Goal: Information Seeking & Learning: Learn about a topic

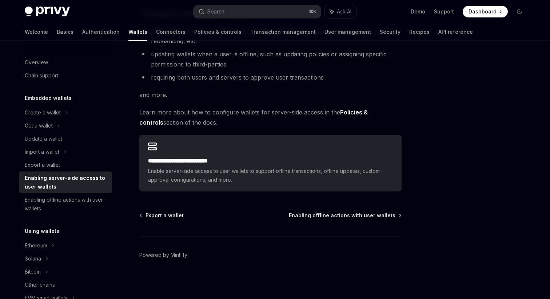
scroll to position [135, 0]
drag, startPoint x: 64, startPoint y: 203, endPoint x: 68, endPoint y: 199, distance: 5.7
click at [64, 203] on div "Enabling offline actions with user wallets" at bounding box center [66, 204] width 83 height 17
click at [68, 199] on div "Enabling offline actions with user wallets" at bounding box center [66, 204] width 83 height 17
type textarea "*"
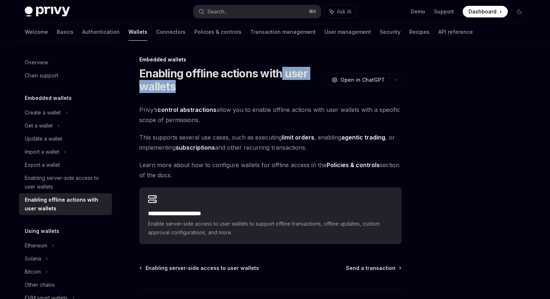
drag, startPoint x: 178, startPoint y: 88, endPoint x: 283, endPoint y: 73, distance: 105.3
click at [283, 73] on h1 "Enabling offline actions with user wallets" at bounding box center [231, 80] width 185 height 26
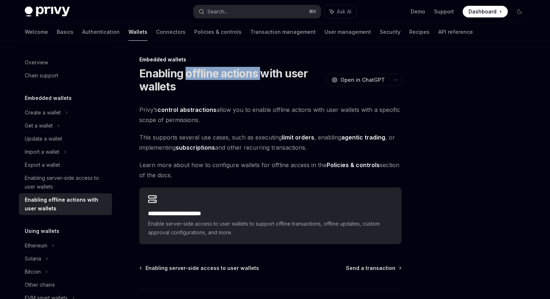
drag, startPoint x: 187, startPoint y: 73, endPoint x: 259, endPoint y: 73, distance: 72.0
click at [259, 73] on h1 "Enabling offline actions with user wallets" at bounding box center [231, 80] width 185 height 26
copy h1 "offline actions"
click at [444, 142] on div at bounding box center [475, 177] width 111 height 244
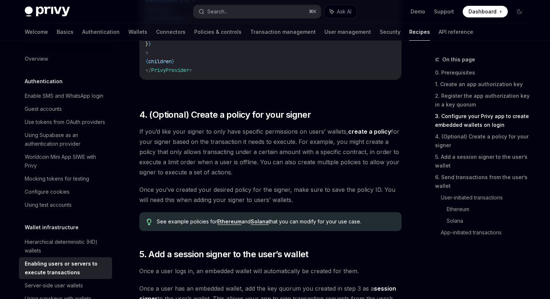
scroll to position [911, 0]
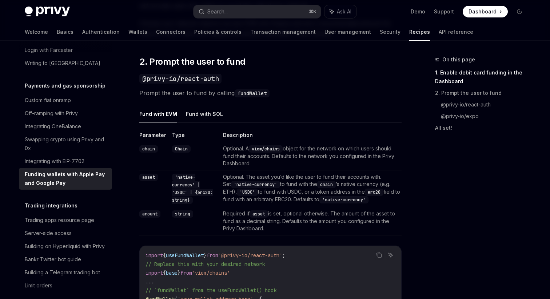
scroll to position [472, 0]
